Goal: Task Accomplishment & Management: Manage account settings

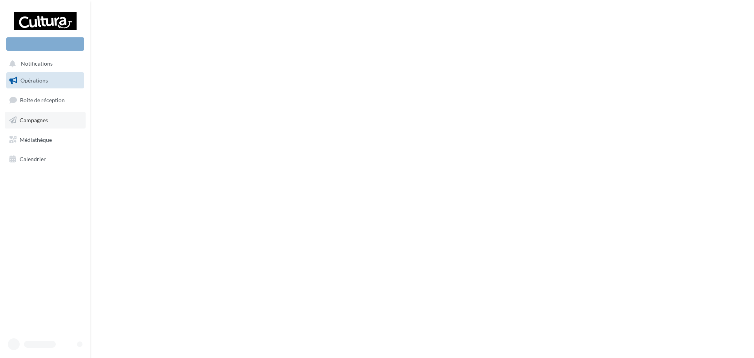
click at [47, 122] on span "Campagnes" at bounding box center [34, 120] width 28 height 7
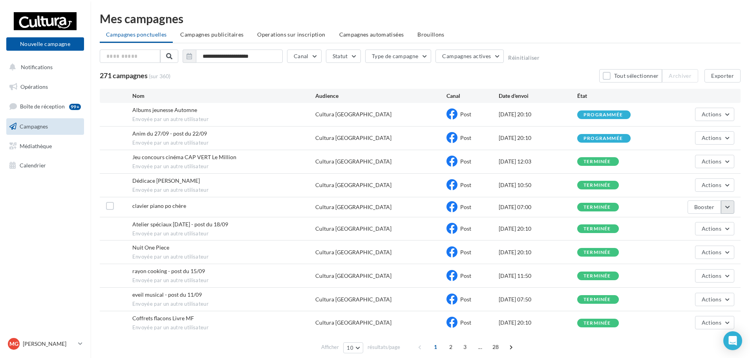
click at [728, 208] on button "button" at bounding box center [727, 206] width 13 height 13
click at [696, 228] on button "Voir les résultats" at bounding box center [694, 225] width 78 height 20
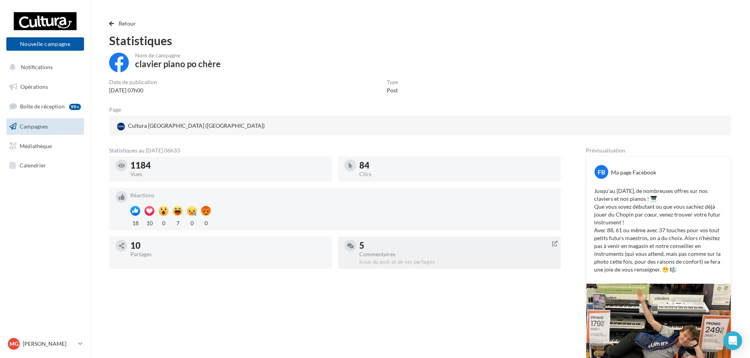
click at [388, 254] on div "Commentaires" at bounding box center [456, 253] width 195 height 5
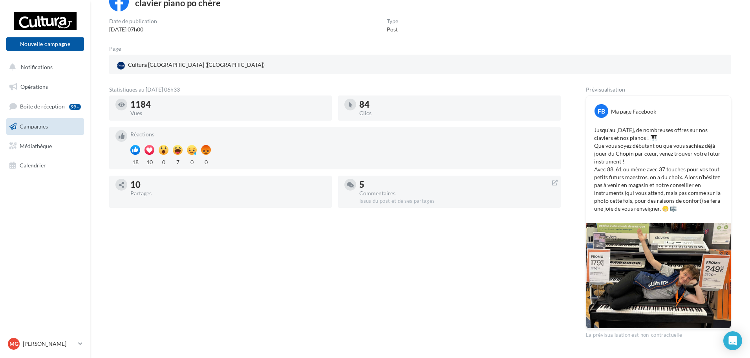
scroll to position [82, 0]
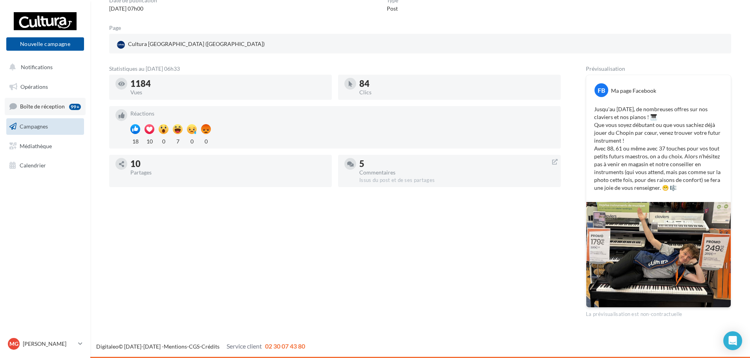
click at [46, 106] on span "Boîte de réception" at bounding box center [42, 106] width 45 height 7
